Goal: Communication & Community: Ask a question

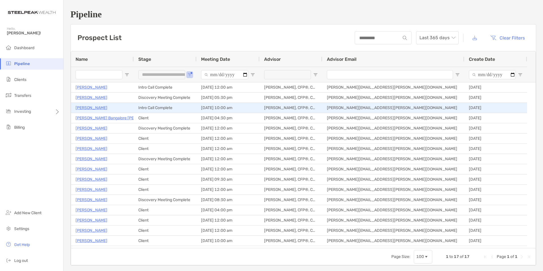
click at [90, 106] on p "[PERSON_NAME]" at bounding box center [92, 107] width 32 height 7
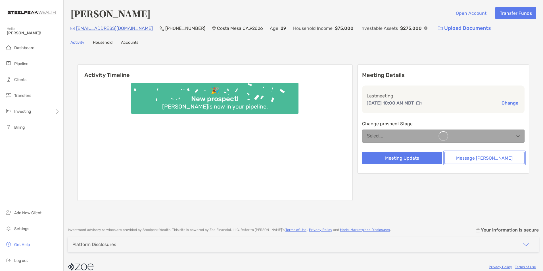
click at [482, 162] on button "Message [PERSON_NAME]" at bounding box center [485, 158] width 80 height 13
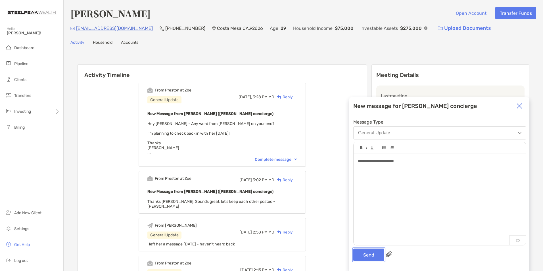
click at [370, 258] on button "Send" at bounding box center [368, 255] width 31 height 13
